Goal: Task Accomplishment & Management: Use online tool/utility

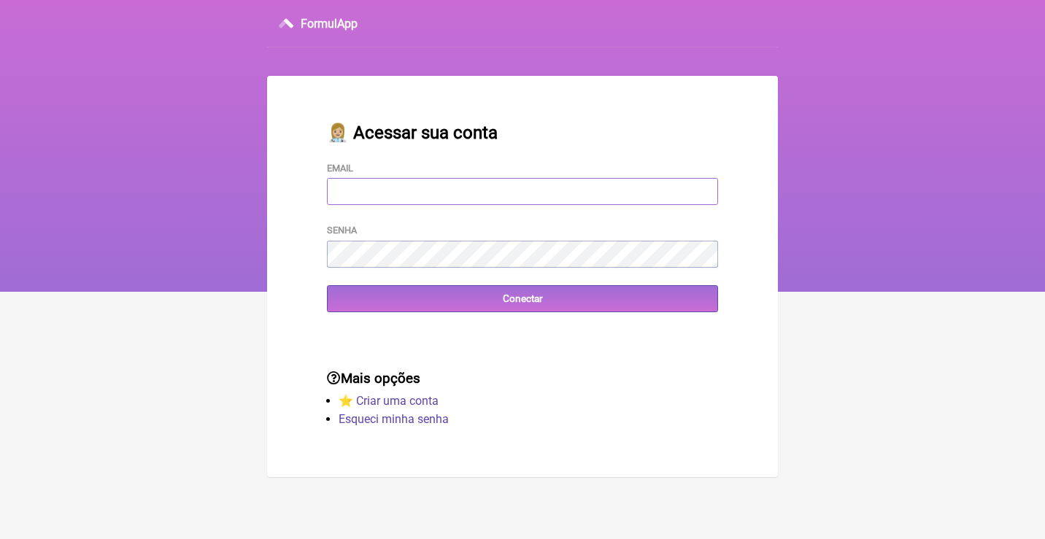
type input "adm.clinicabalance@gmail.com"
click at [522, 298] on input "Conectar" at bounding box center [522, 298] width 391 height 27
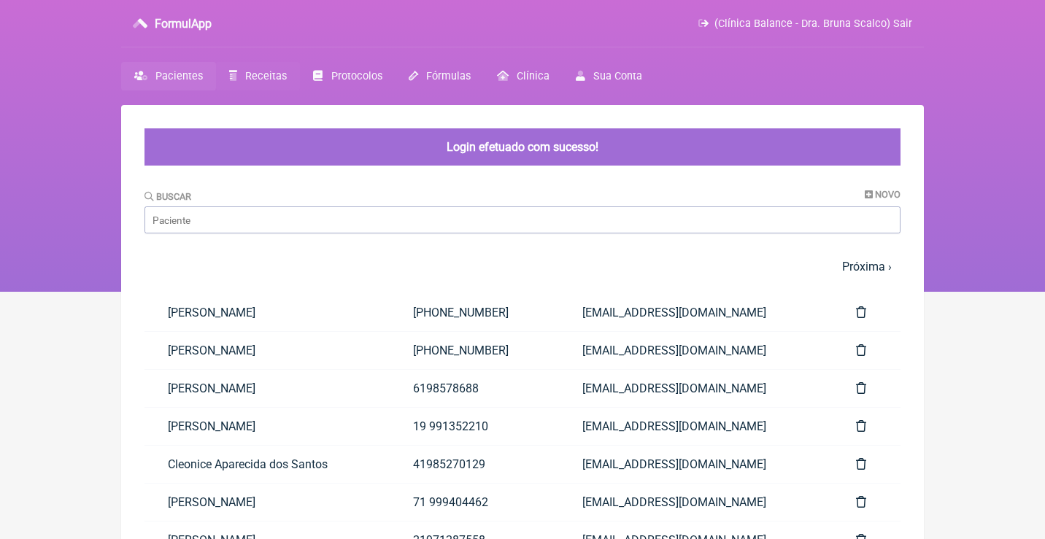
click at [265, 77] on span "Receitas" at bounding box center [266, 76] width 42 height 12
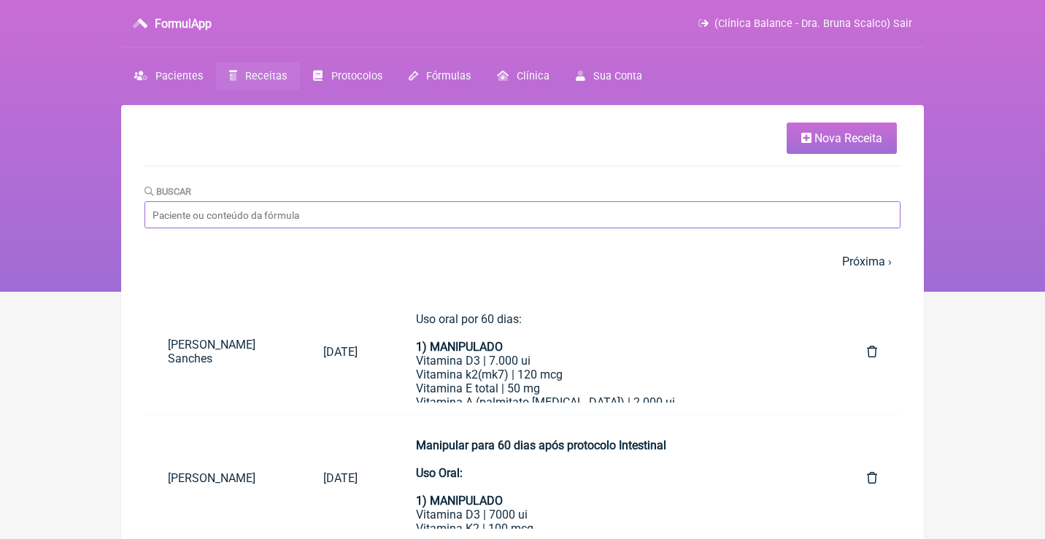
click at [348, 227] on input "Buscar" at bounding box center [522, 214] width 756 height 27
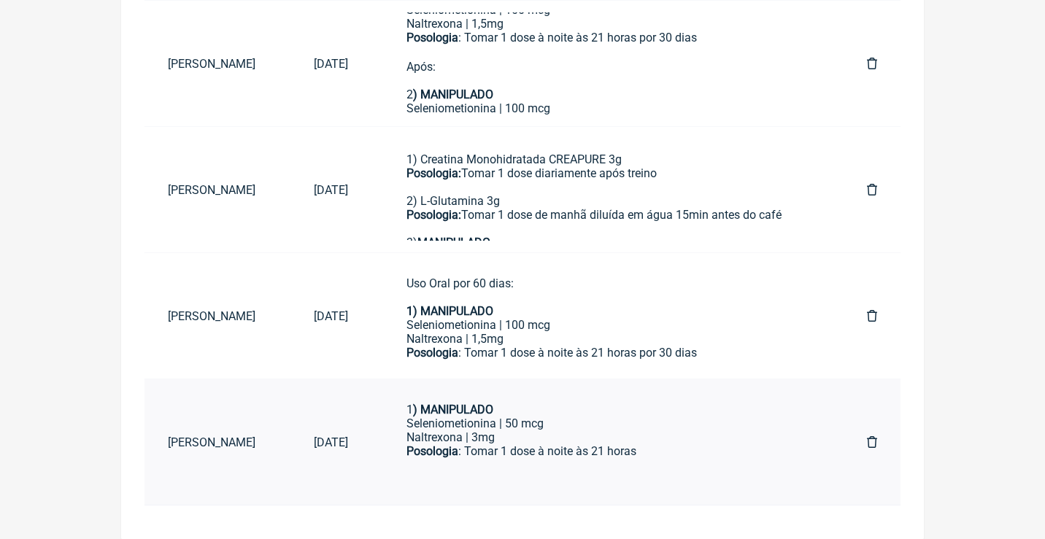
scroll to position [26, 0]
type input "Erika Martin"
click at [604, 460] on div at bounding box center [607, 474] width 402 height 28
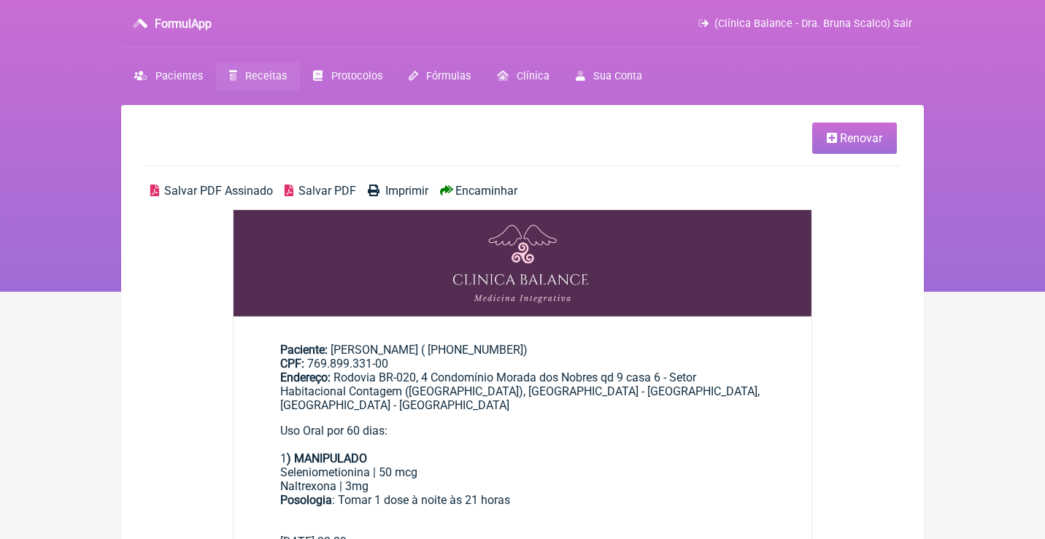
click at [844, 140] on span "Renovar" at bounding box center [861, 138] width 42 height 14
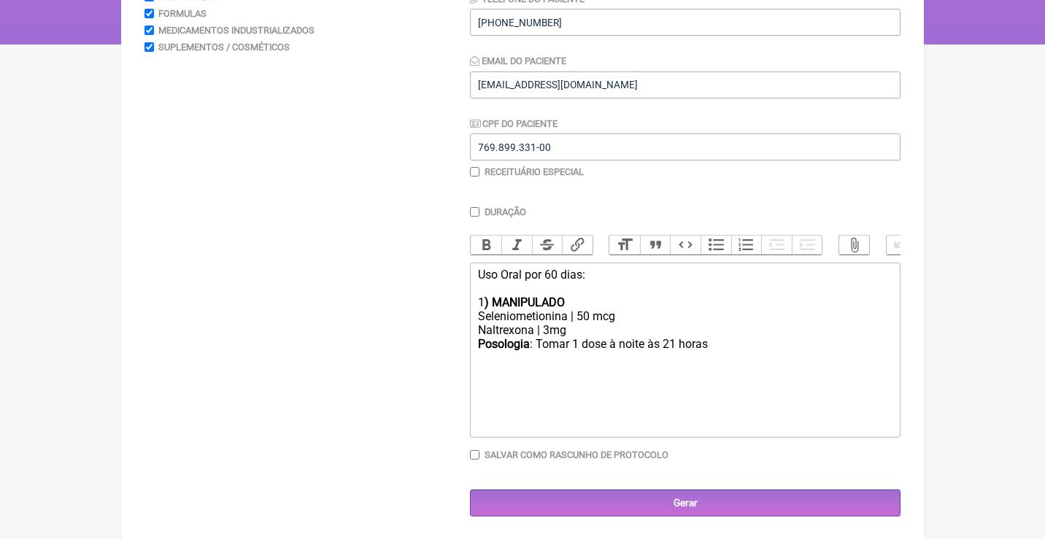
scroll to position [247, 0]
click at [475, 169] on input "checkbox" at bounding box center [474, 172] width 9 height 9
checkbox input "true"
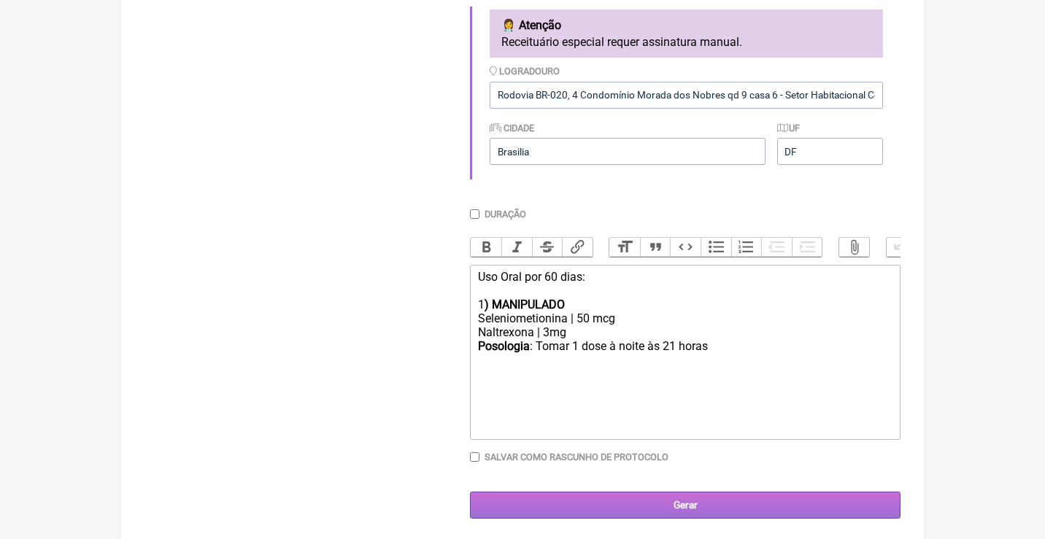
scroll to position [429, 0]
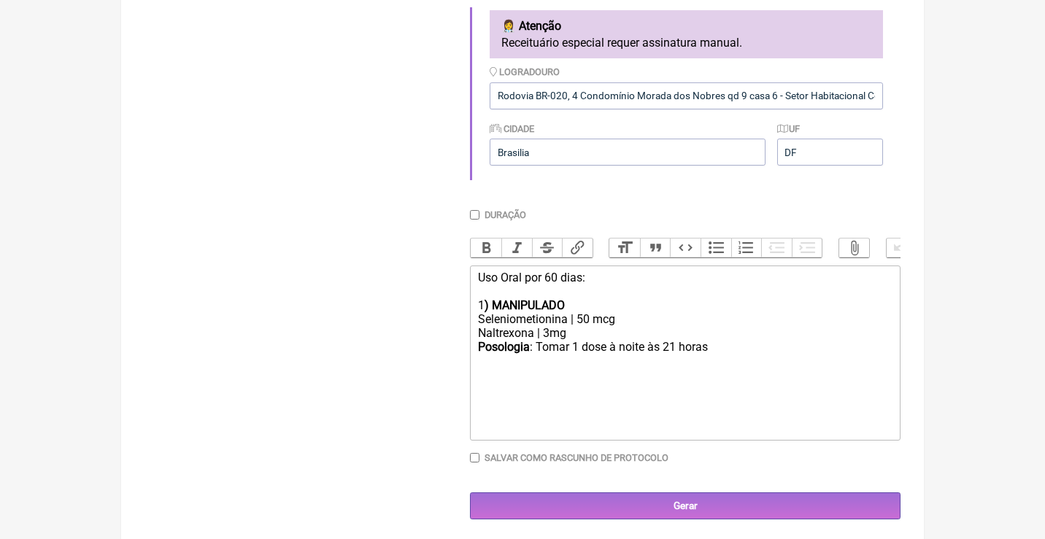
click at [553, 271] on div "Uso Oral por 60 dias:" at bounding box center [685, 285] width 414 height 28
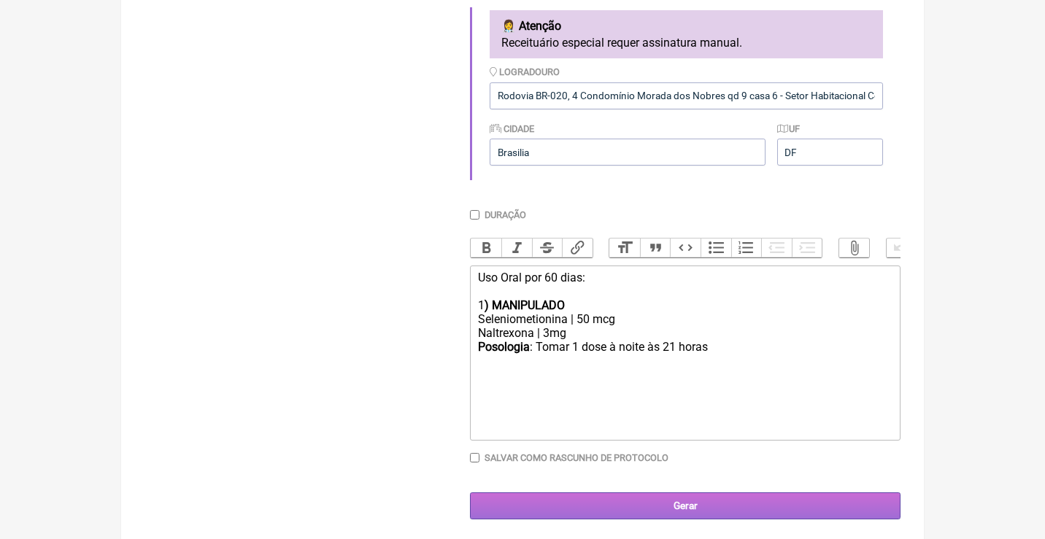
click at [659, 501] on input "Gerar" at bounding box center [685, 506] width 431 height 27
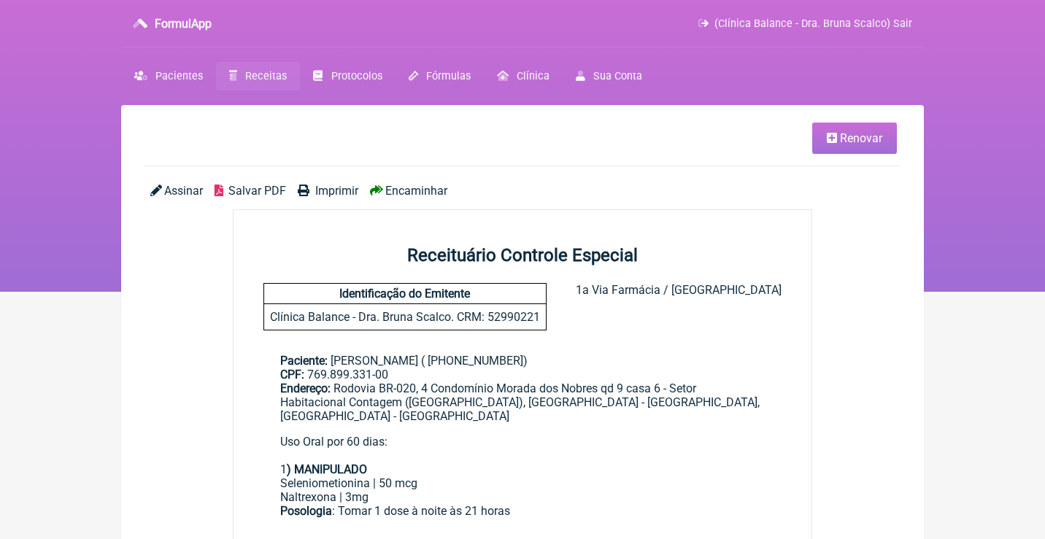
click at [180, 189] on span "Assinar" at bounding box center [183, 191] width 39 height 14
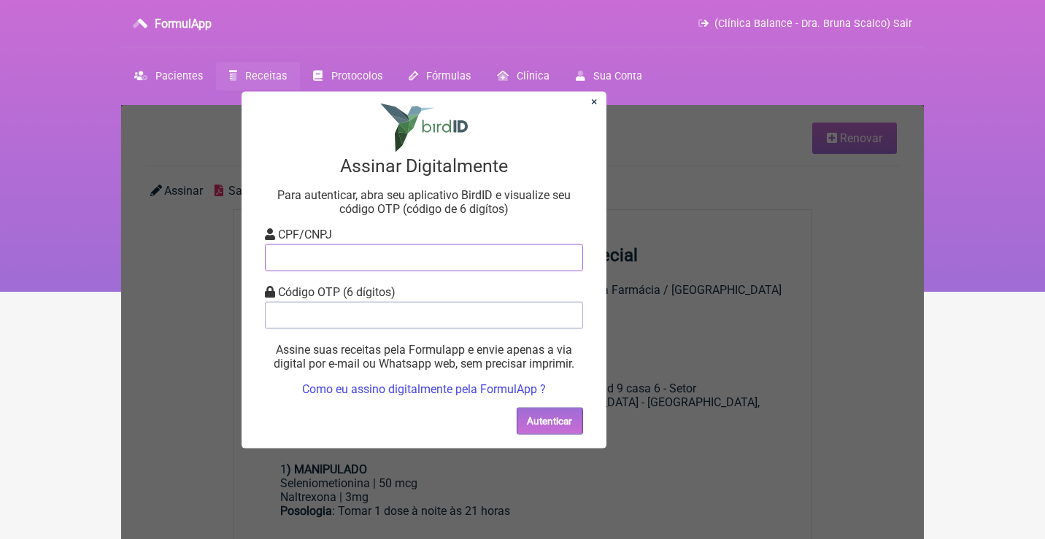
click at [334, 259] on input "tel" at bounding box center [424, 257] width 318 height 27
type input "12805451783"
click at [336, 306] on input "tel" at bounding box center [424, 314] width 318 height 27
type input "418354"
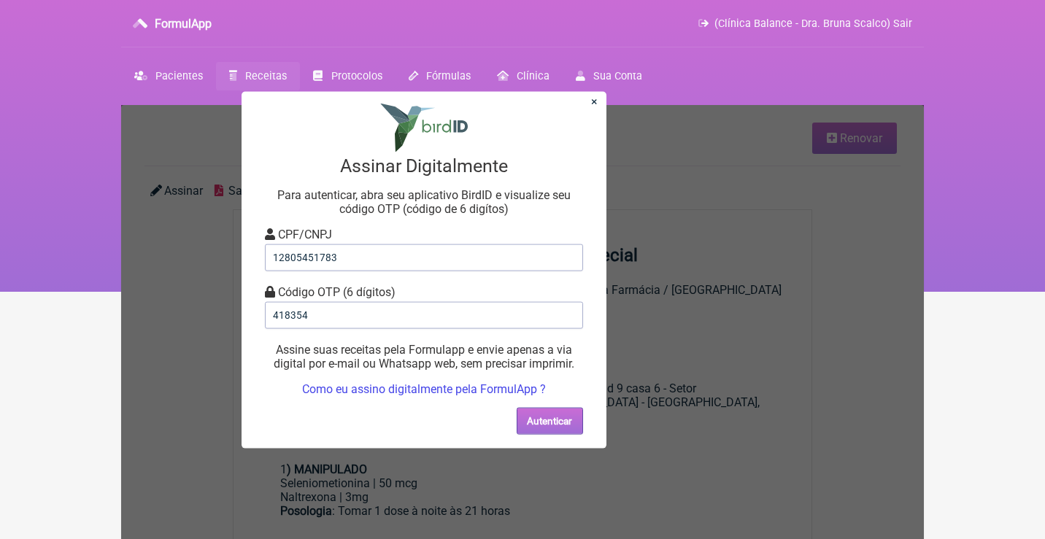
click at [528, 409] on button "Autenticar" at bounding box center [550, 420] width 66 height 27
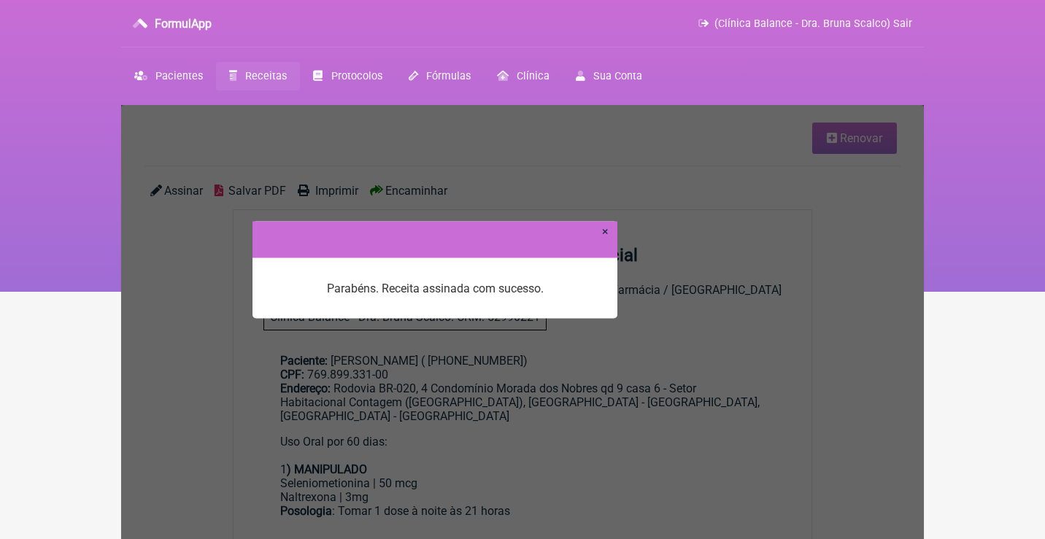
click at [606, 234] on link "×" at bounding box center [605, 231] width 7 height 14
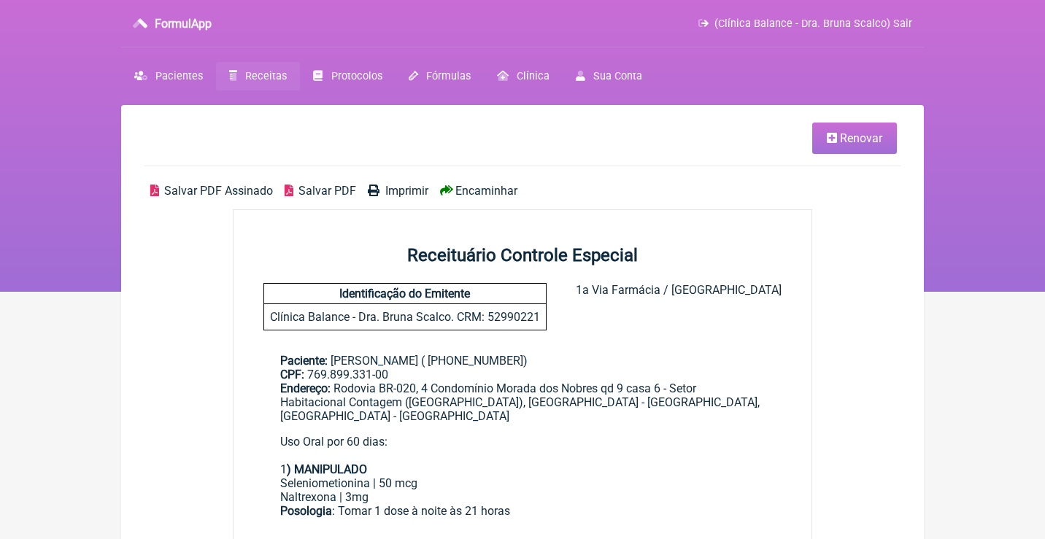
click at [485, 189] on span "Encaminhar" at bounding box center [486, 191] width 62 height 14
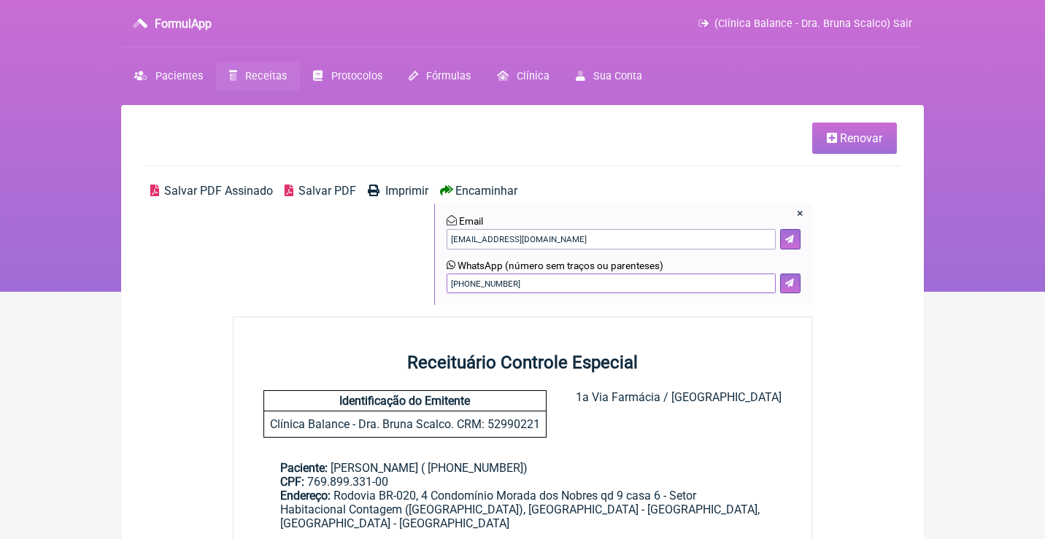
drag, startPoint x: 536, startPoint y: 280, endPoint x: 363, endPoint y: 277, distance: 173.7
click at [363, 277] on div "Salvar PDF Assinado Salvar PDF Imprimir Encaminhar × Email erikamartins12@gmail…" at bounding box center [522, 250] width 756 height 133
type input "21982669594"
click at [783, 284] on button at bounding box center [790, 284] width 20 height 20
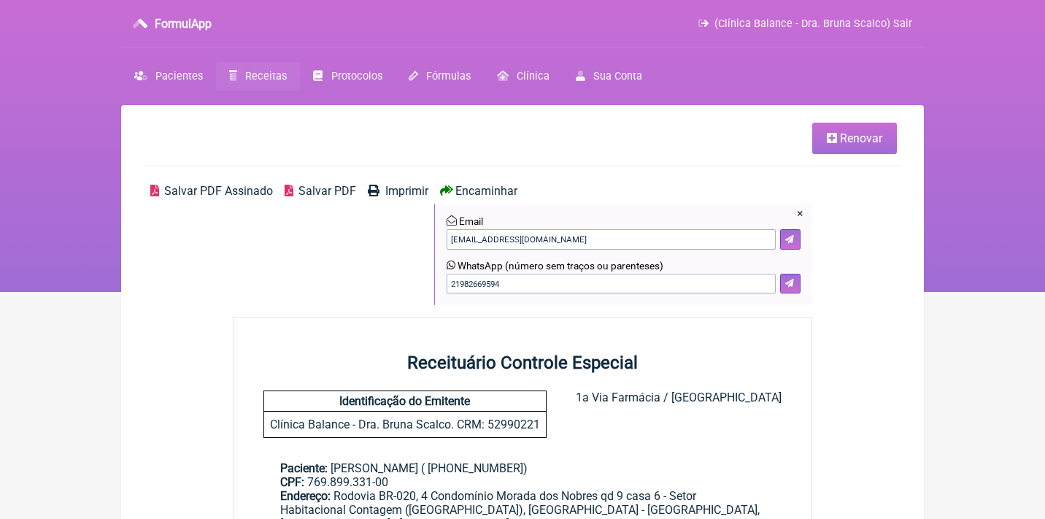
click at [266, 80] on span "Receitas" at bounding box center [266, 76] width 42 height 12
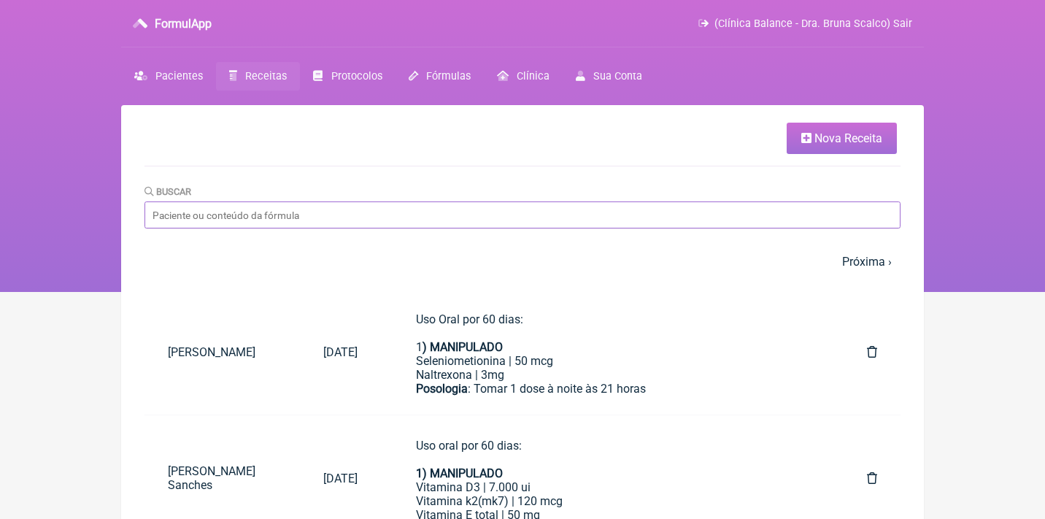
click at [413, 214] on input "Buscar" at bounding box center [522, 214] width 756 height 27
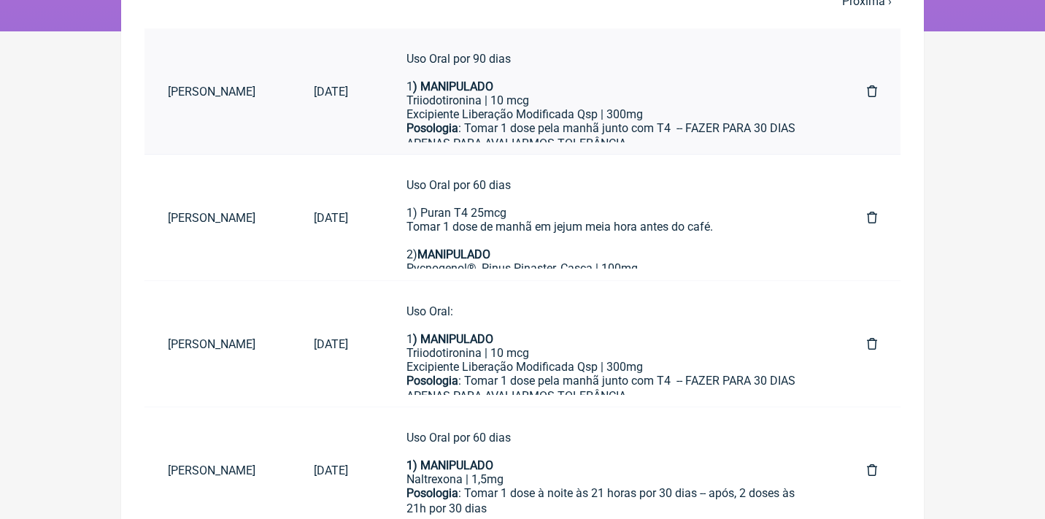
type input "Camila leao"
click at [570, 112] on div "Excipiente Liberação Modificada Qsp | 300mg" at bounding box center [607, 114] width 402 height 14
click at [548, 99] on div "Triiodotironina | 10 mcg" at bounding box center [607, 100] width 402 height 14
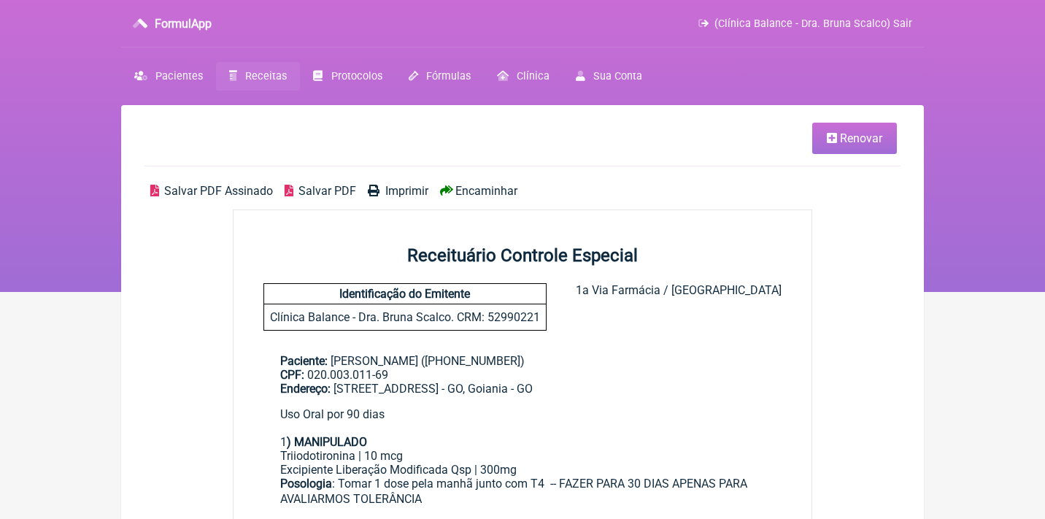
click at [595, 179] on main "Renovar Salvar PDF Assinado Salvar PDF Imprimir Encaminhar Receituário Controle…" at bounding box center [522, 494] width 803 height 779
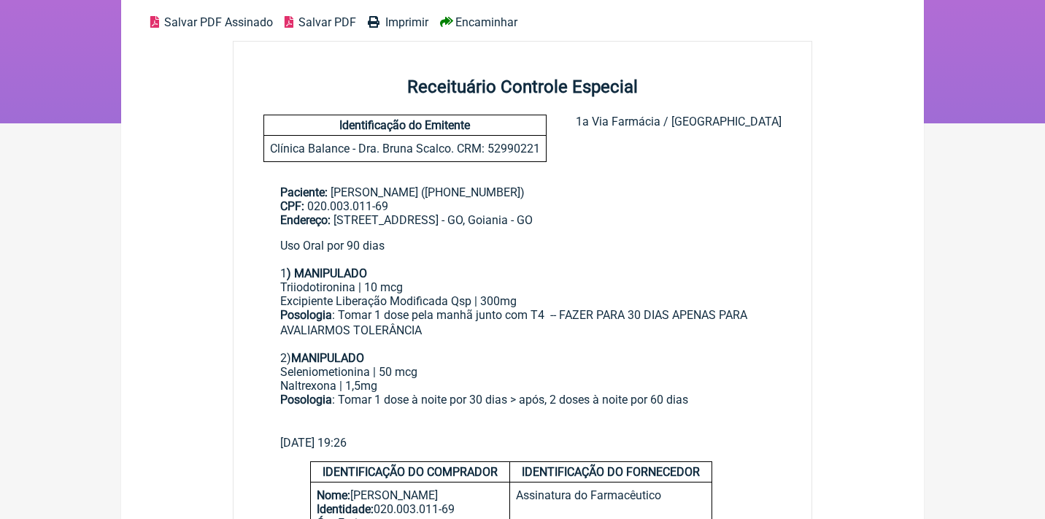
scroll to position [44, 0]
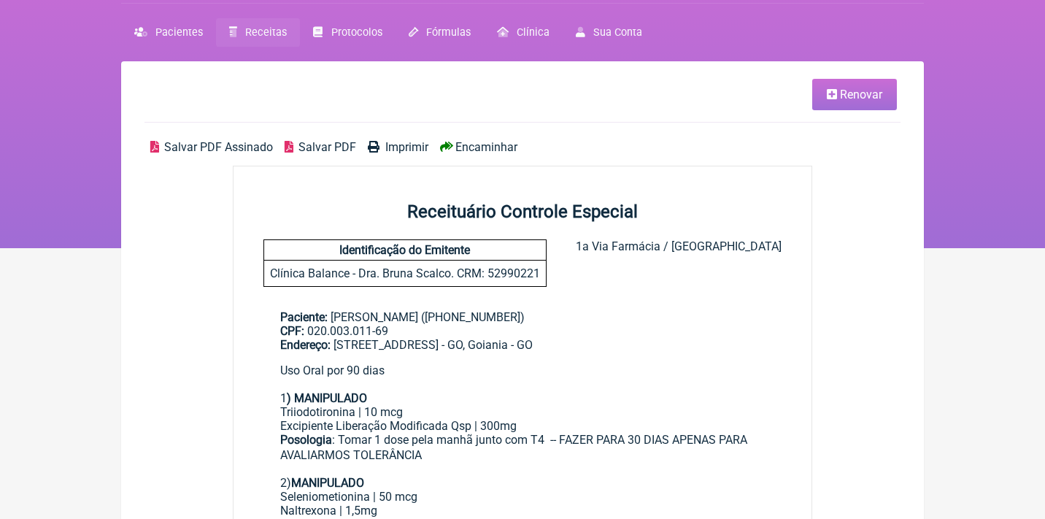
click at [857, 99] on span "Renovar" at bounding box center [861, 95] width 42 height 14
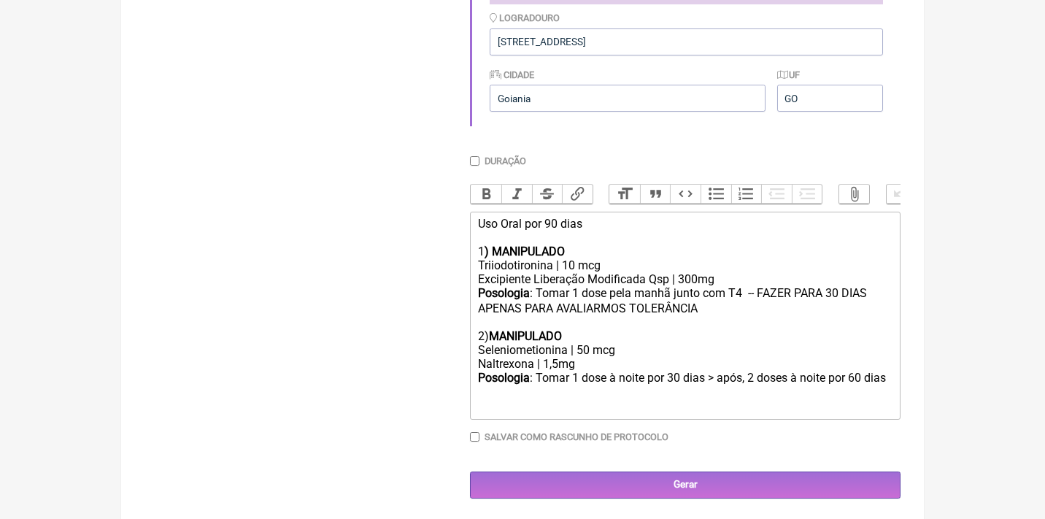
scroll to position [482, 0]
click at [561, 388] on div "Posologia : Tomar 1 dose à noite ㅤpor 30 dias > após, 2 doses à noite por 60 di…" at bounding box center [685, 392] width 414 height 43
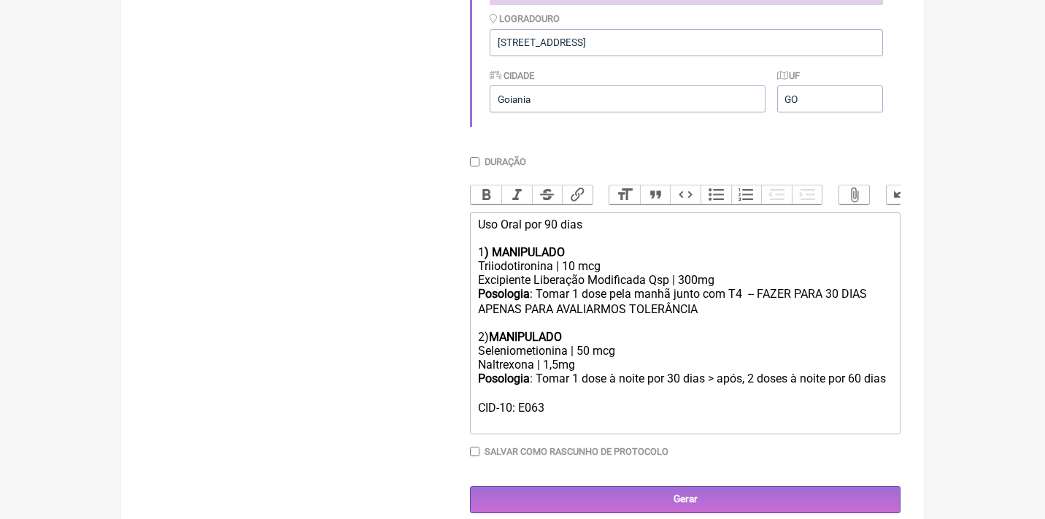
type trix-editor "<div>Uso Oral por 90 dias<br><br>1<strong>) MANIPULADO</strong></div><div>Triio…"
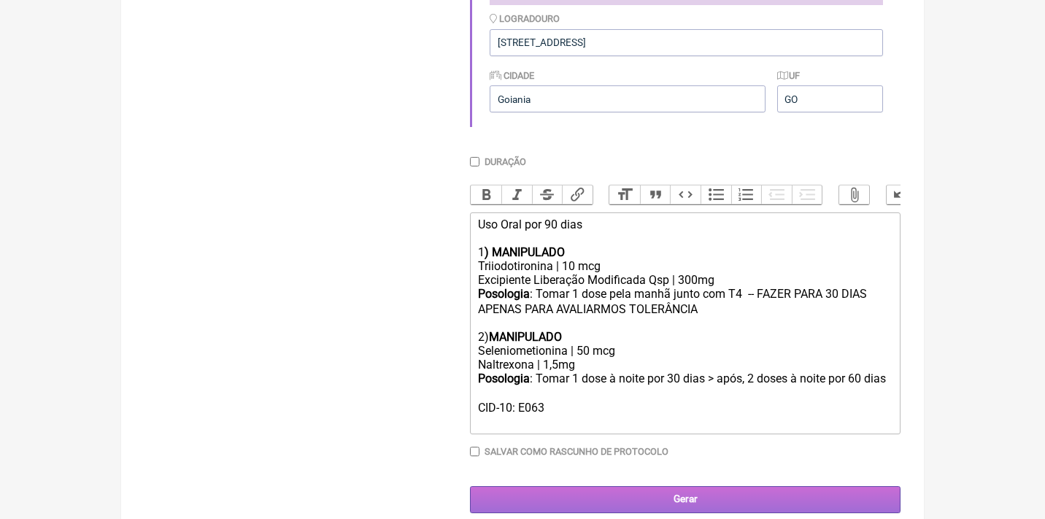
click at [714, 495] on input "Gerar" at bounding box center [685, 499] width 431 height 27
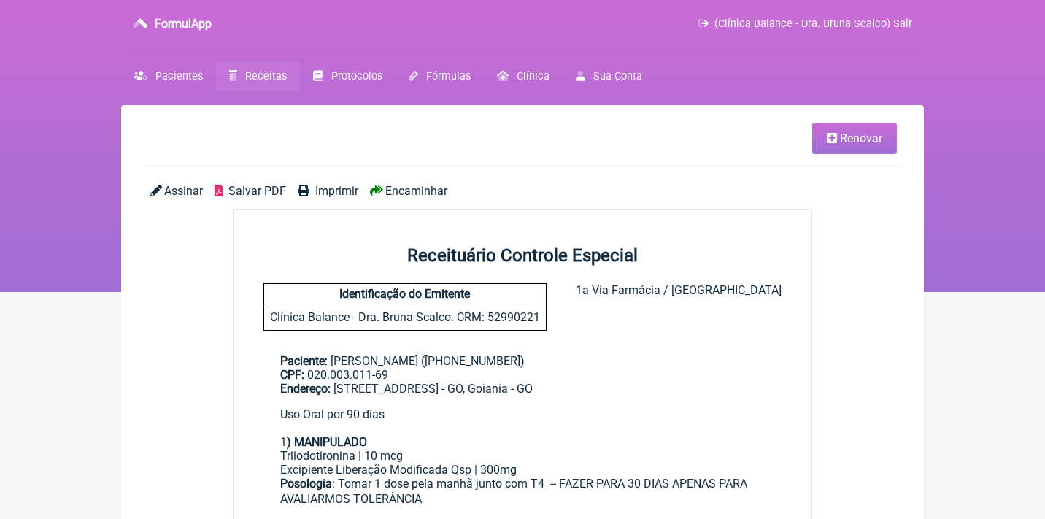
click at [406, 185] on span "Encaminhar" at bounding box center [416, 191] width 62 height 14
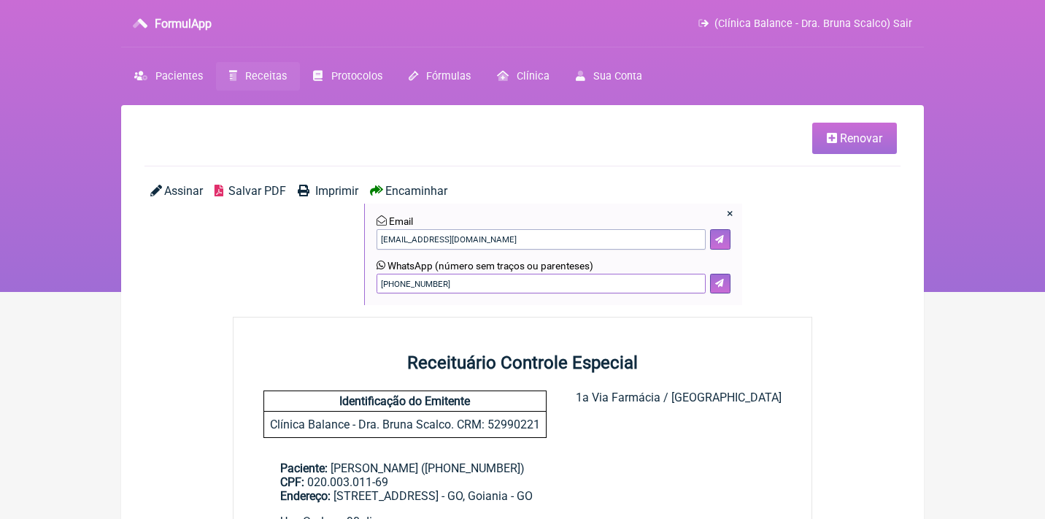
drag, startPoint x: 458, startPoint y: 279, endPoint x: 324, endPoint y: 271, distance: 134.5
click at [325, 274] on div "Assinar Salvar PDF Imprimir Encaminhar × Email [EMAIL_ADDRESS][DOMAIN_NAME] Wha…" at bounding box center [522, 250] width 756 height 133
type input "21982669594"
click at [722, 279] on icon at bounding box center [719, 283] width 9 height 9
click at [843, 133] on span "Renovar" at bounding box center [861, 138] width 42 height 14
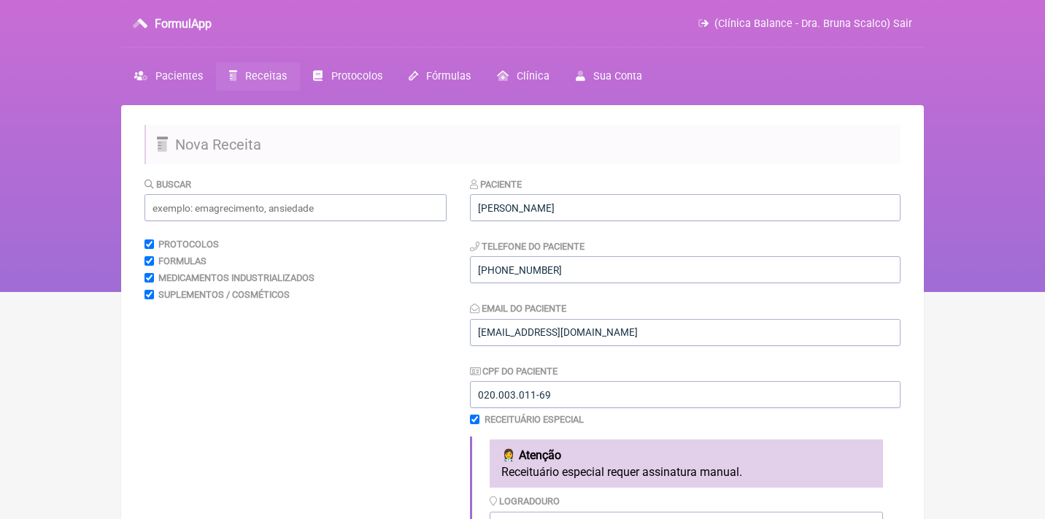
click at [472, 417] on input "checkbox" at bounding box center [474, 418] width 9 height 9
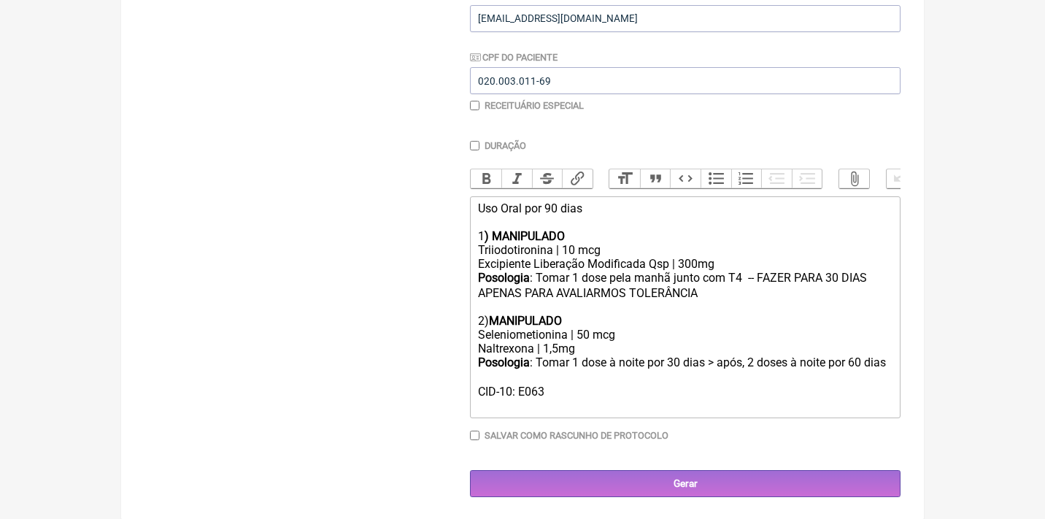
scroll to position [313, 0]
click at [478, 106] on input "checkbox" at bounding box center [474, 105] width 9 height 9
checkbox input "true"
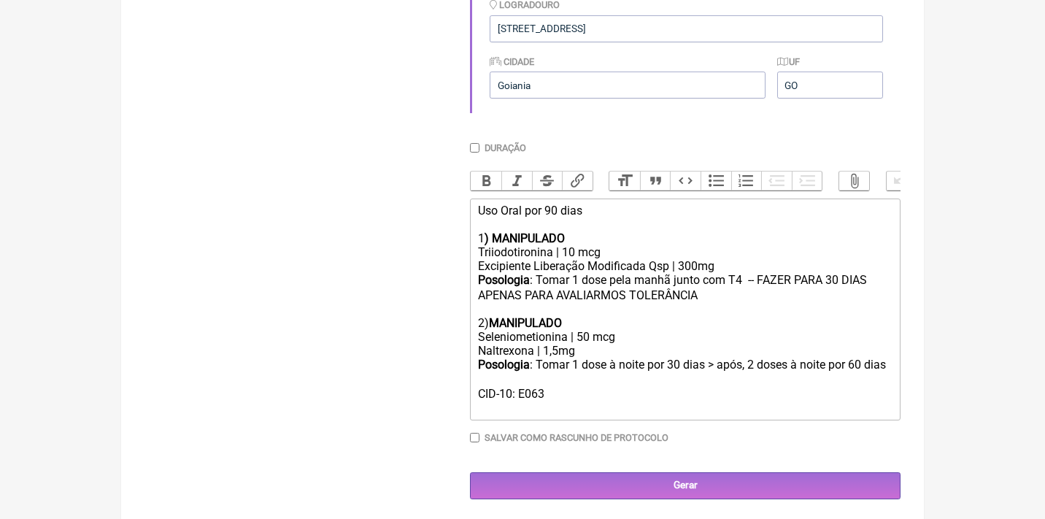
scroll to position [495, 0]
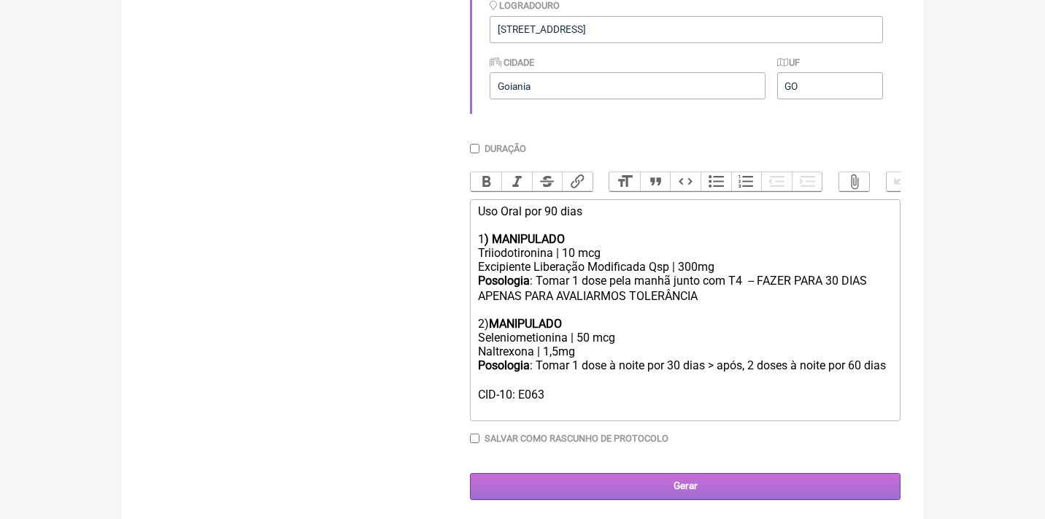
click at [630, 476] on input "Gerar" at bounding box center [685, 486] width 431 height 27
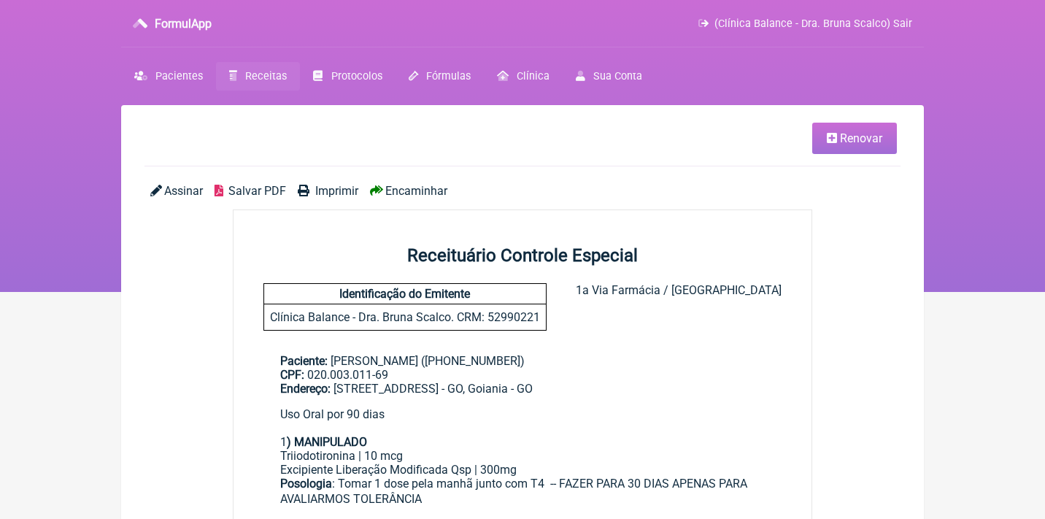
click at [176, 189] on span "Assinar" at bounding box center [183, 191] width 39 height 14
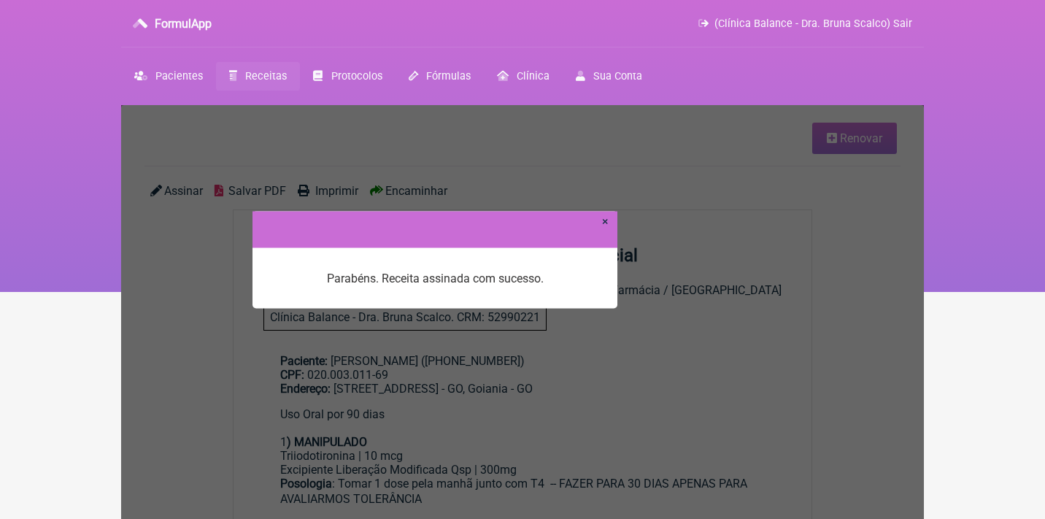
click at [607, 220] on link "×" at bounding box center [605, 221] width 7 height 14
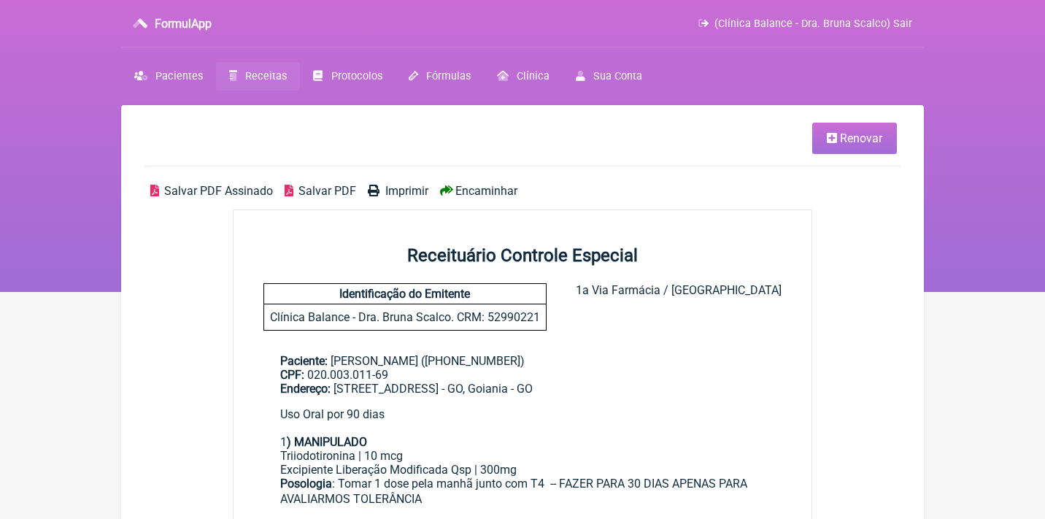
click at [228, 190] on span "Salvar PDF Assinado" at bounding box center [218, 191] width 109 height 14
click at [486, 181] on main "Renovar Salvar PDF Assinado Salvar PDF Imprimir Encaminhar Receituário Controle…" at bounding box center [522, 501] width 803 height 792
click at [487, 188] on span "Encaminhar" at bounding box center [486, 191] width 62 height 14
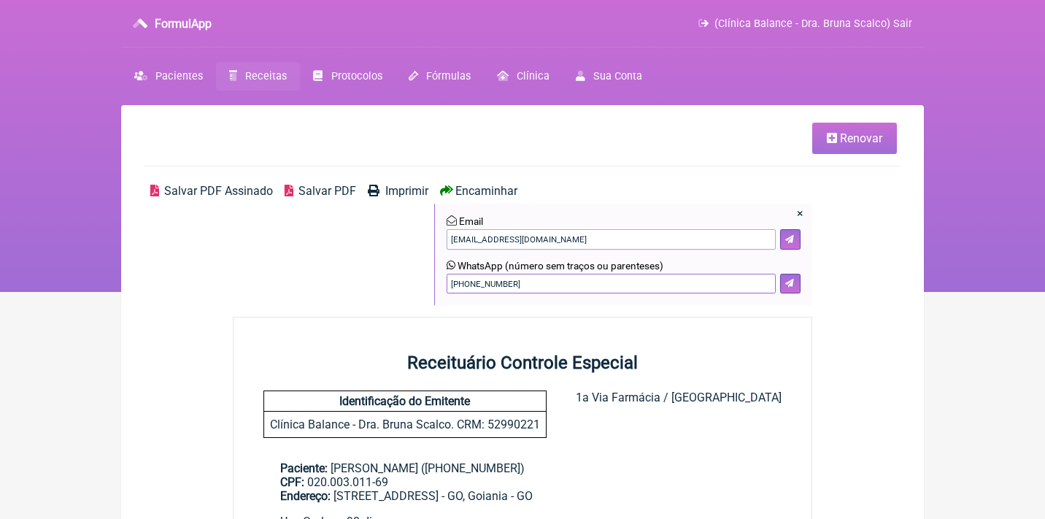
drag, startPoint x: 549, startPoint y: 280, endPoint x: 411, endPoint y: 270, distance: 139.0
click at [413, 273] on div "Salvar PDF Assinado Salvar PDF Imprimir Encaminhar × Email carvalhocamilaleao@g…" at bounding box center [522, 250] width 756 height 133
type input "21982669594"
click at [789, 280] on icon at bounding box center [789, 283] width 9 height 9
click at [870, 139] on span "Renovar" at bounding box center [861, 138] width 42 height 14
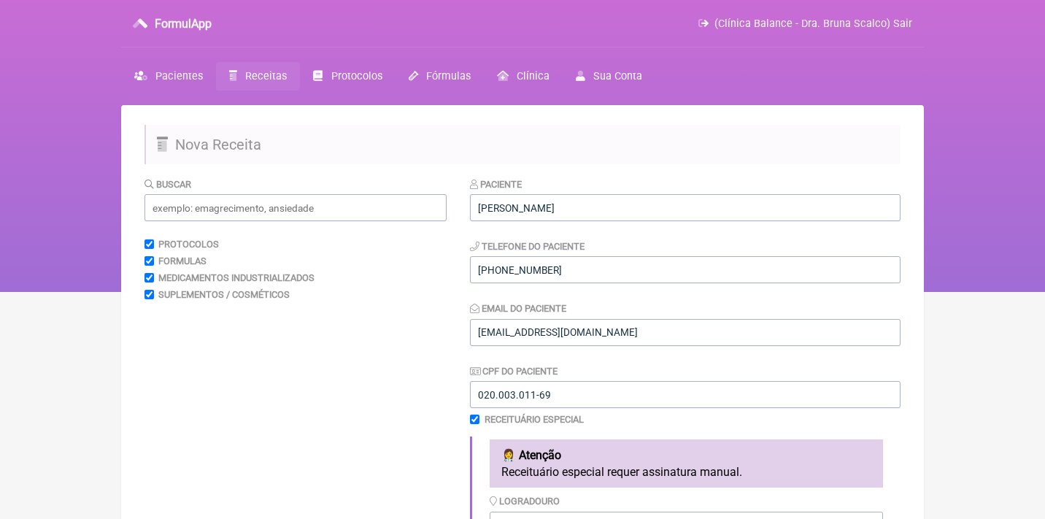
click at [474, 420] on input "checkbox" at bounding box center [474, 418] width 9 height 9
checkbox input "false"
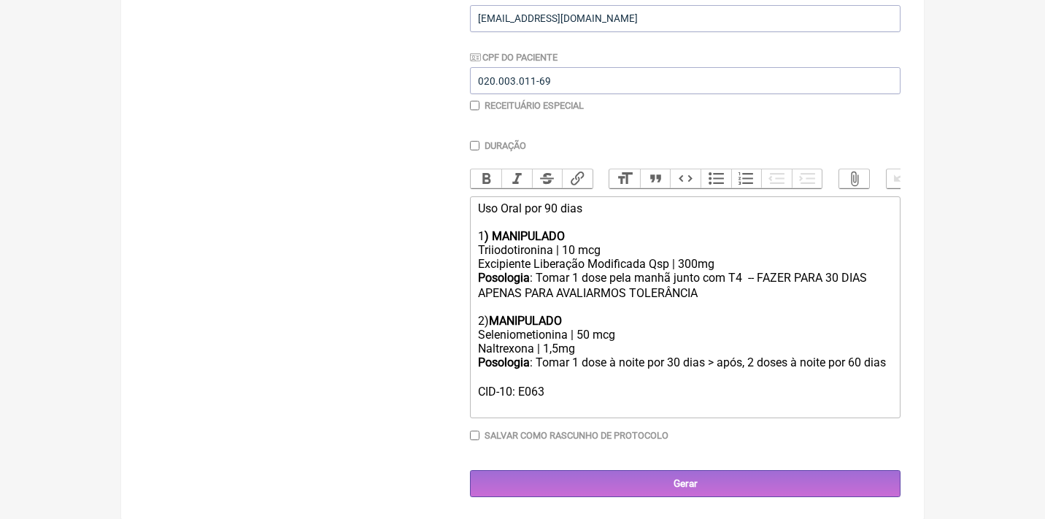
scroll to position [313, 0]
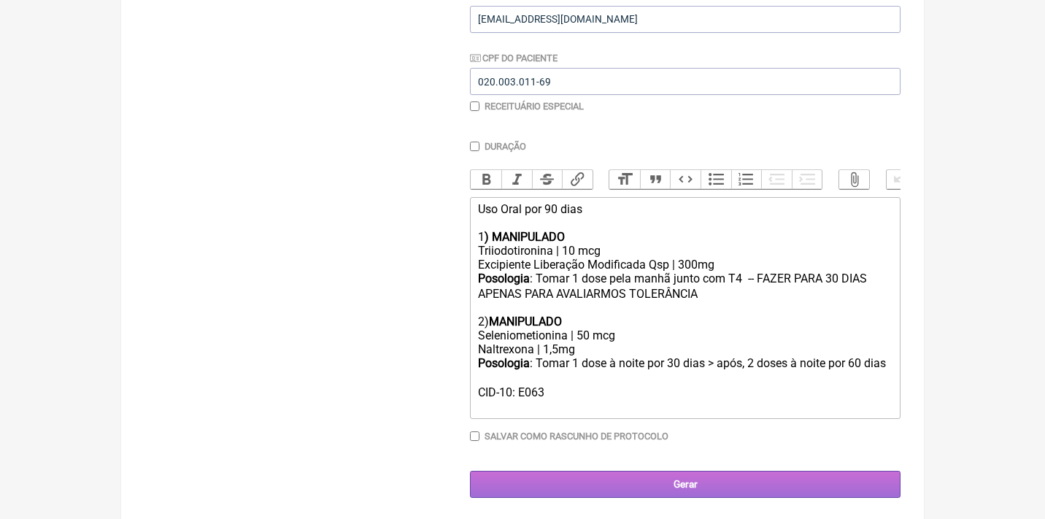
click at [641, 478] on input "Gerar" at bounding box center [685, 484] width 431 height 27
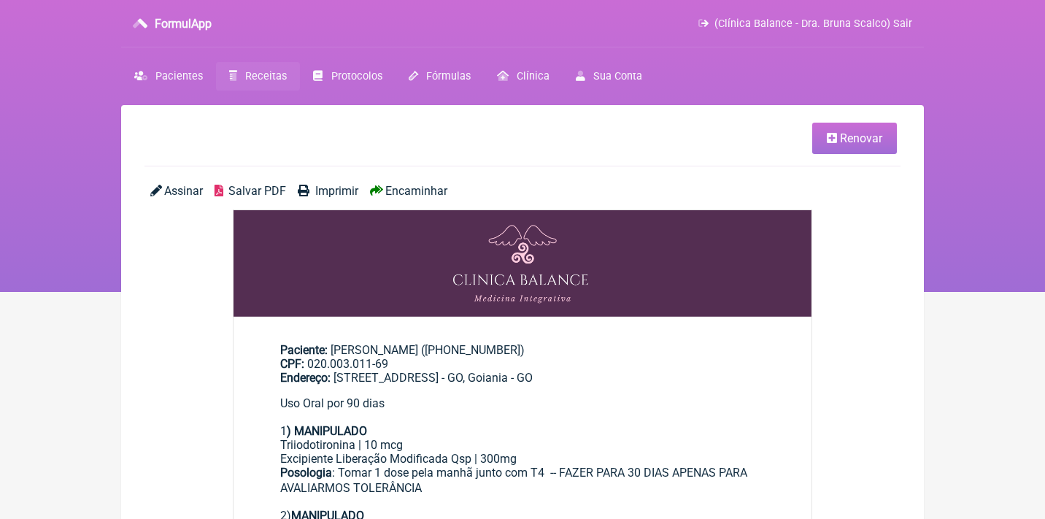
click at [171, 188] on span "Assinar" at bounding box center [183, 191] width 39 height 14
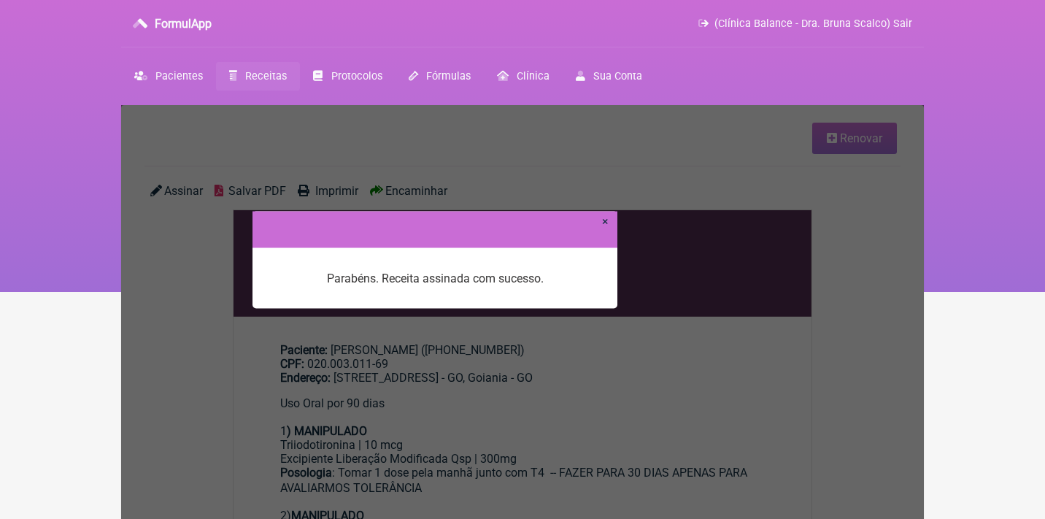
click at [606, 223] on link "×" at bounding box center [605, 221] width 7 height 14
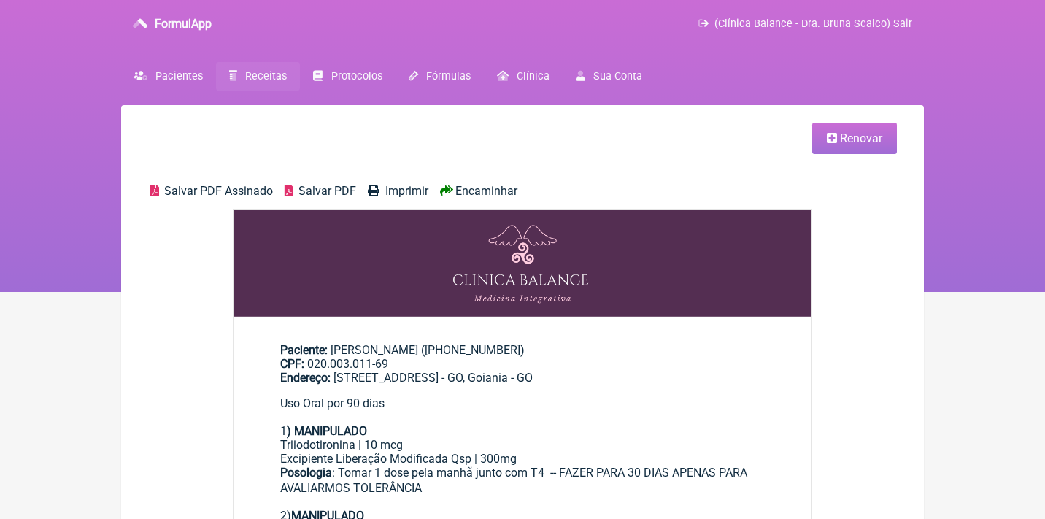
click at [473, 196] on div "Salvar PDF Assinado Salvar PDF Imprimir Encaminhar" at bounding box center [522, 197] width 756 height 26
click at [469, 188] on span "Encaminhar" at bounding box center [486, 191] width 62 height 14
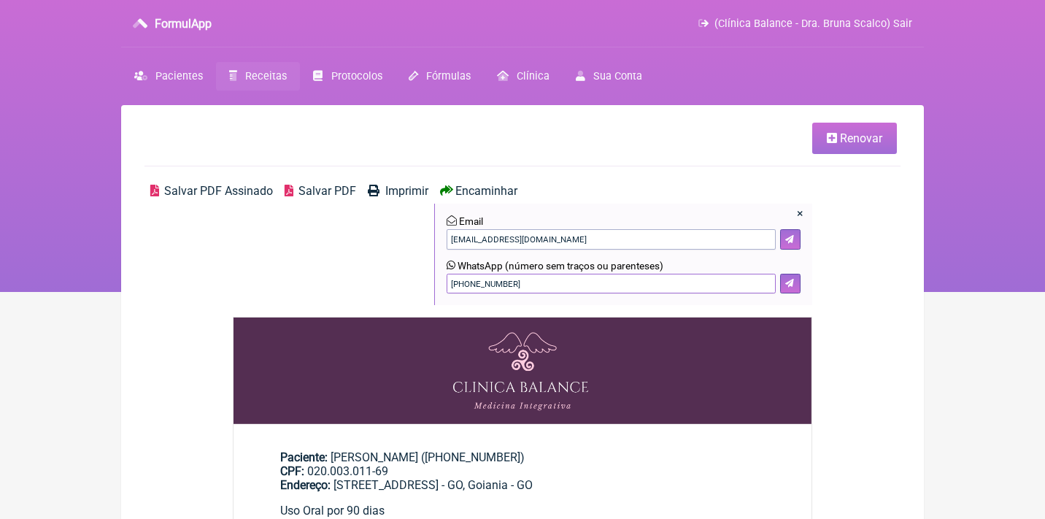
drag, startPoint x: 534, startPoint y: 282, endPoint x: 400, endPoint y: 280, distance: 134.3
click at [400, 280] on div "Salvar PDF Assinado Salvar PDF Imprimir Encaminhar × Email [EMAIL_ADDRESS][DOMA…" at bounding box center [522, 250] width 756 height 133
type input "21982669594"
click at [787, 282] on icon at bounding box center [789, 283] width 9 height 9
click at [263, 74] on span "Receitas" at bounding box center [266, 76] width 42 height 12
